Goal: Task Accomplishment & Management: Use online tool/utility

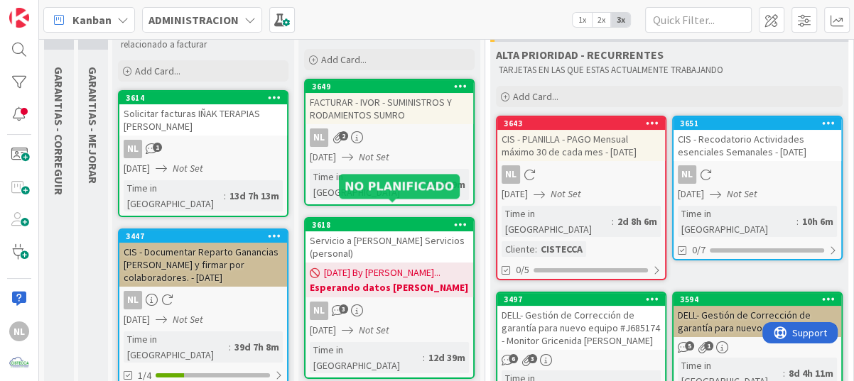
scroll to position [142, 0]
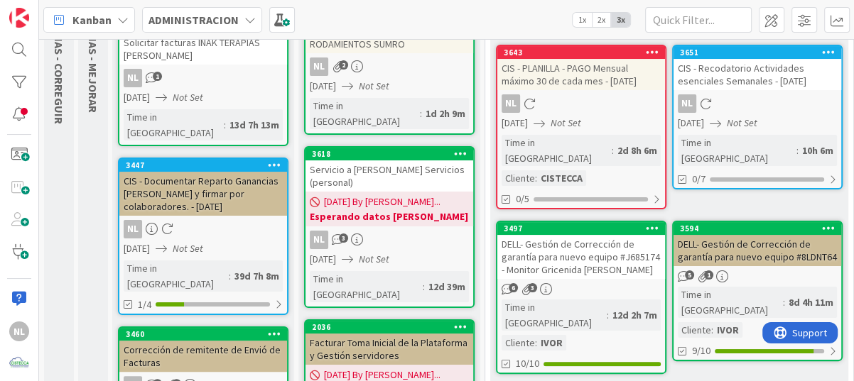
click at [382, 195] on span "[DATE] By [PERSON_NAME]..." at bounding box center [382, 202] width 116 height 15
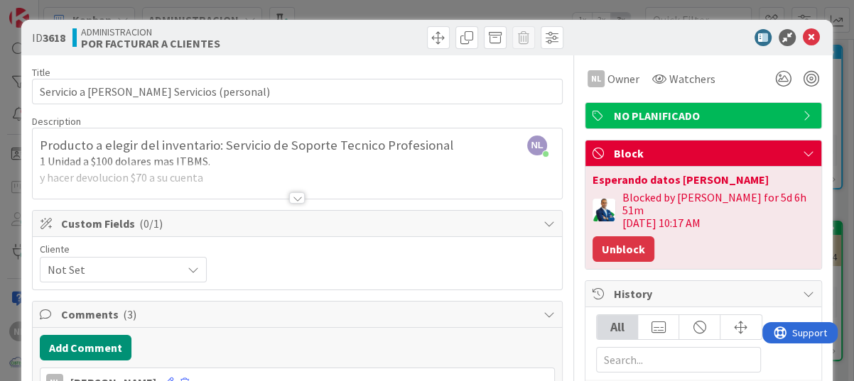
click at [609, 239] on button "Unblock" at bounding box center [623, 250] width 62 height 26
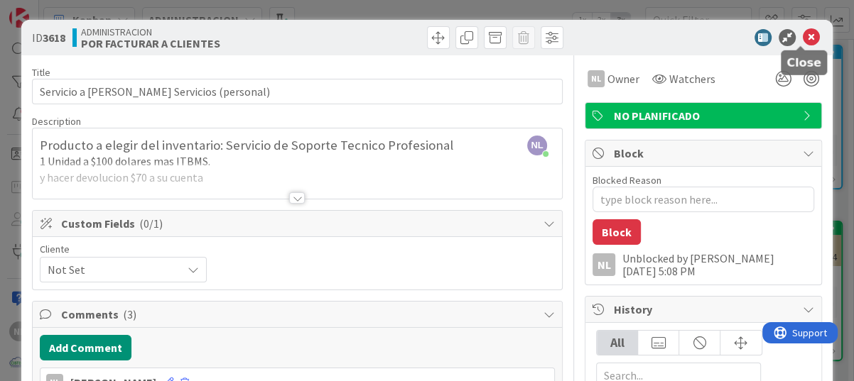
click at [803, 40] on icon at bounding box center [811, 37] width 17 height 17
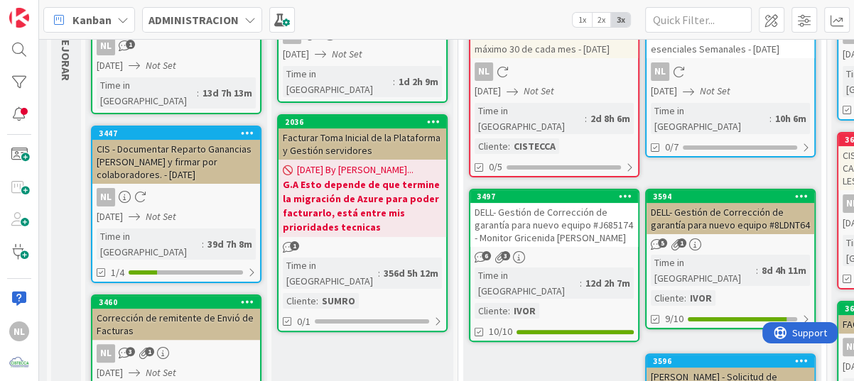
scroll to position [142, 27]
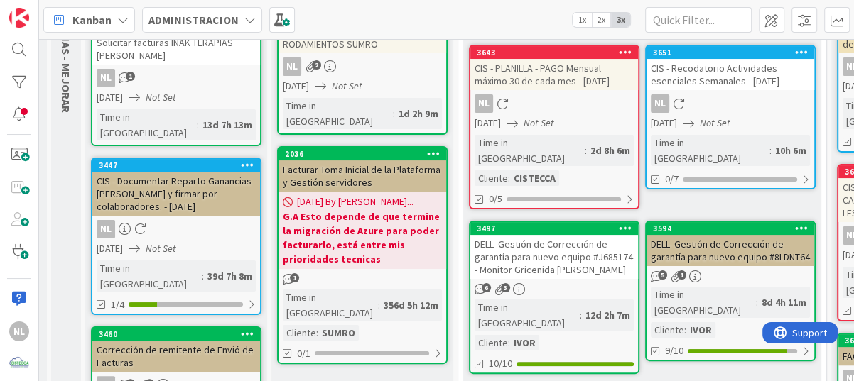
click at [766, 103] on div "NL" at bounding box center [730, 103] width 168 height 18
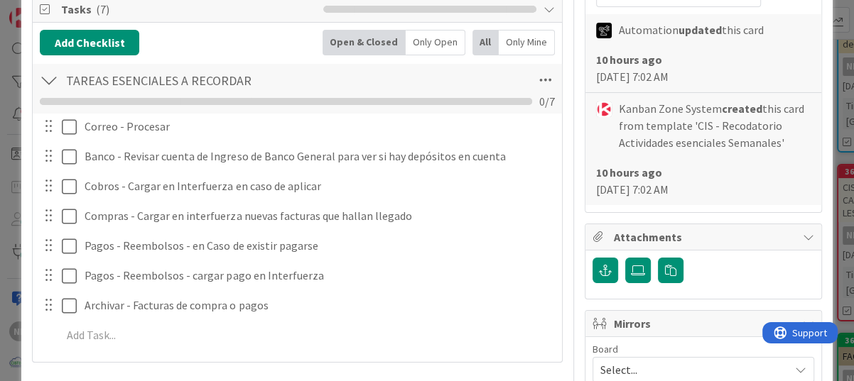
scroll to position [355, 0]
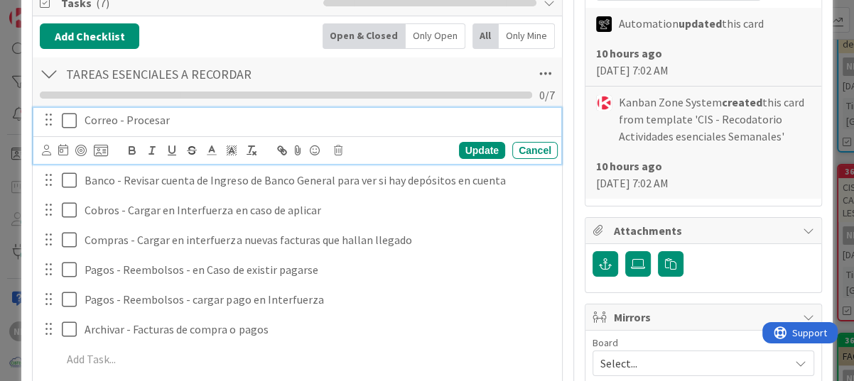
click at [68, 116] on icon at bounding box center [72, 120] width 21 height 17
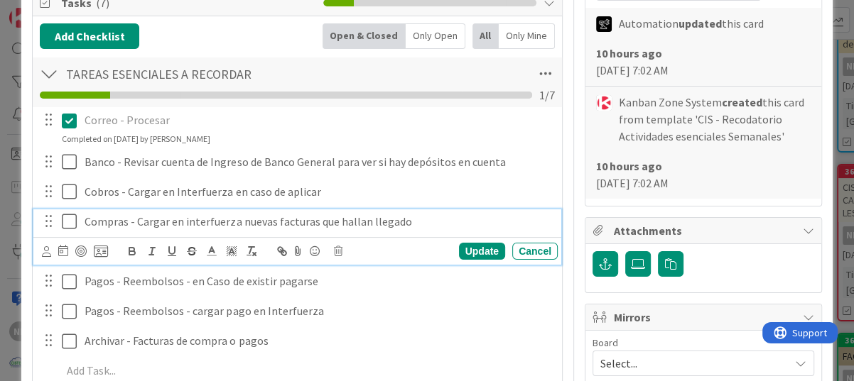
click at [70, 221] on icon at bounding box center [72, 221] width 21 height 17
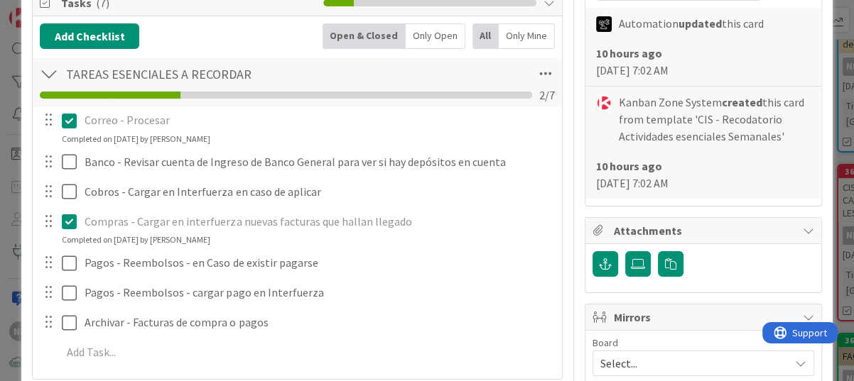
type textarea "x"
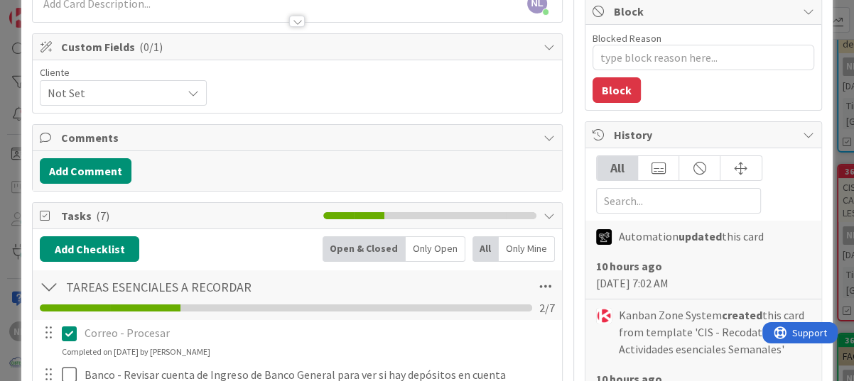
scroll to position [0, 0]
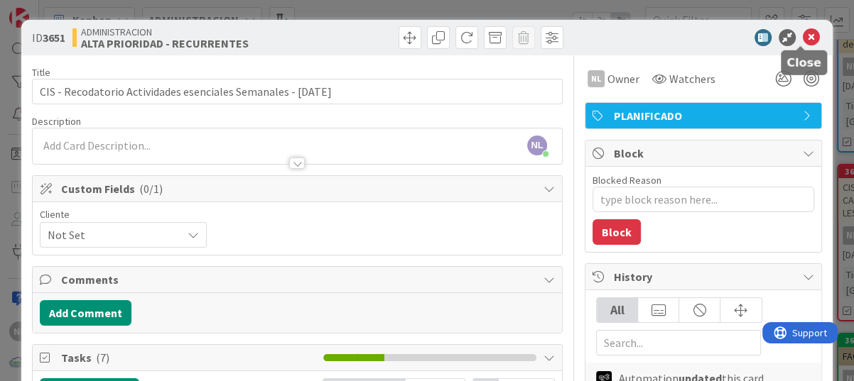
click at [803, 32] on icon at bounding box center [811, 37] width 17 height 17
